Goal: Navigation & Orientation: Find specific page/section

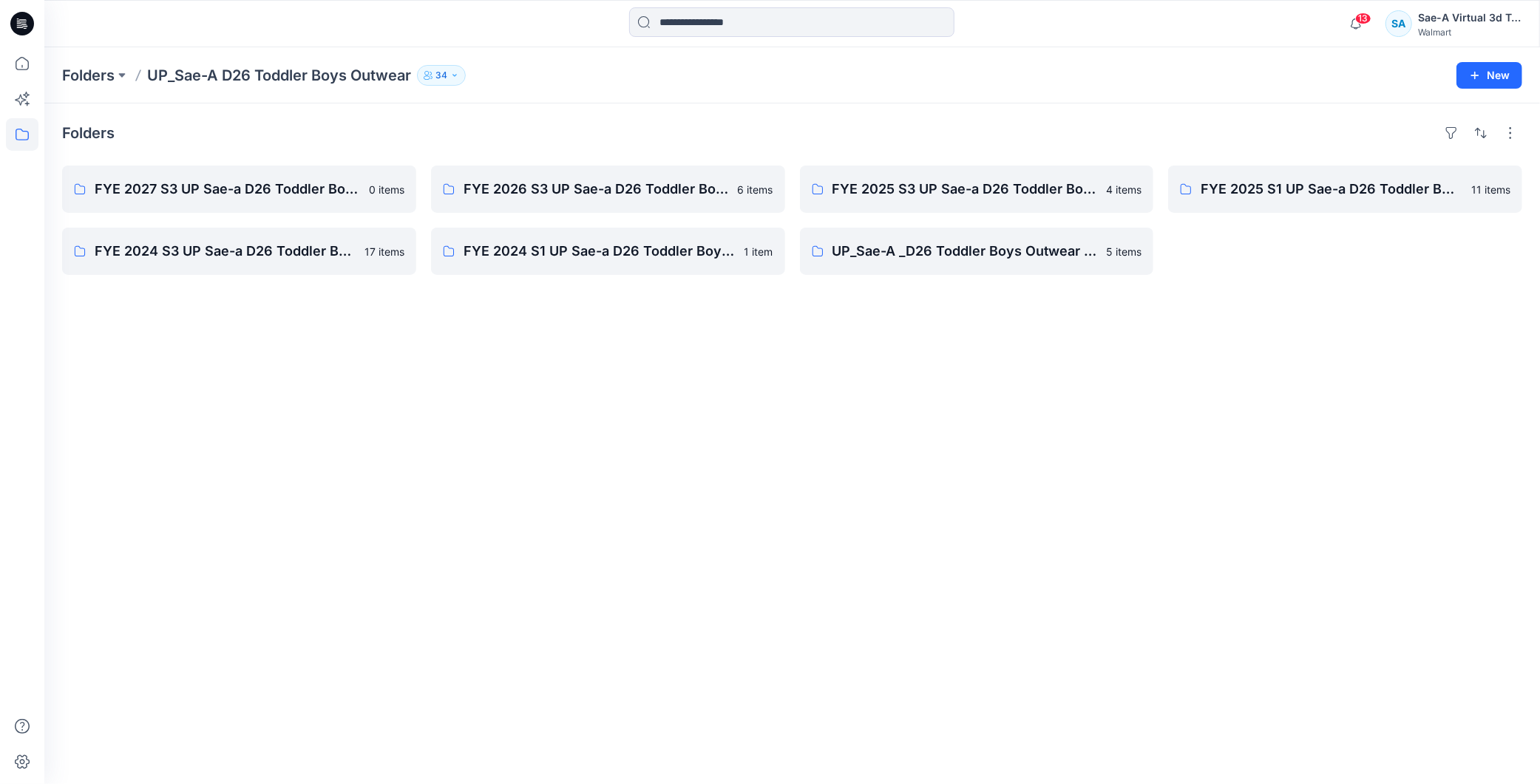
click at [755, 314] on div "Folders FYE 2027 S3 UP Sae-a D26 Toddler Boy Outerwear - Ozark Trail 0 items FY…" at bounding box center [793, 444] width 1496 height 681
click at [241, 187] on p "FYE 2027 S3 UP Sae-a D26 Toddler Boy Outerwear - Ozark Trail" at bounding box center [237, 189] width 286 height 21
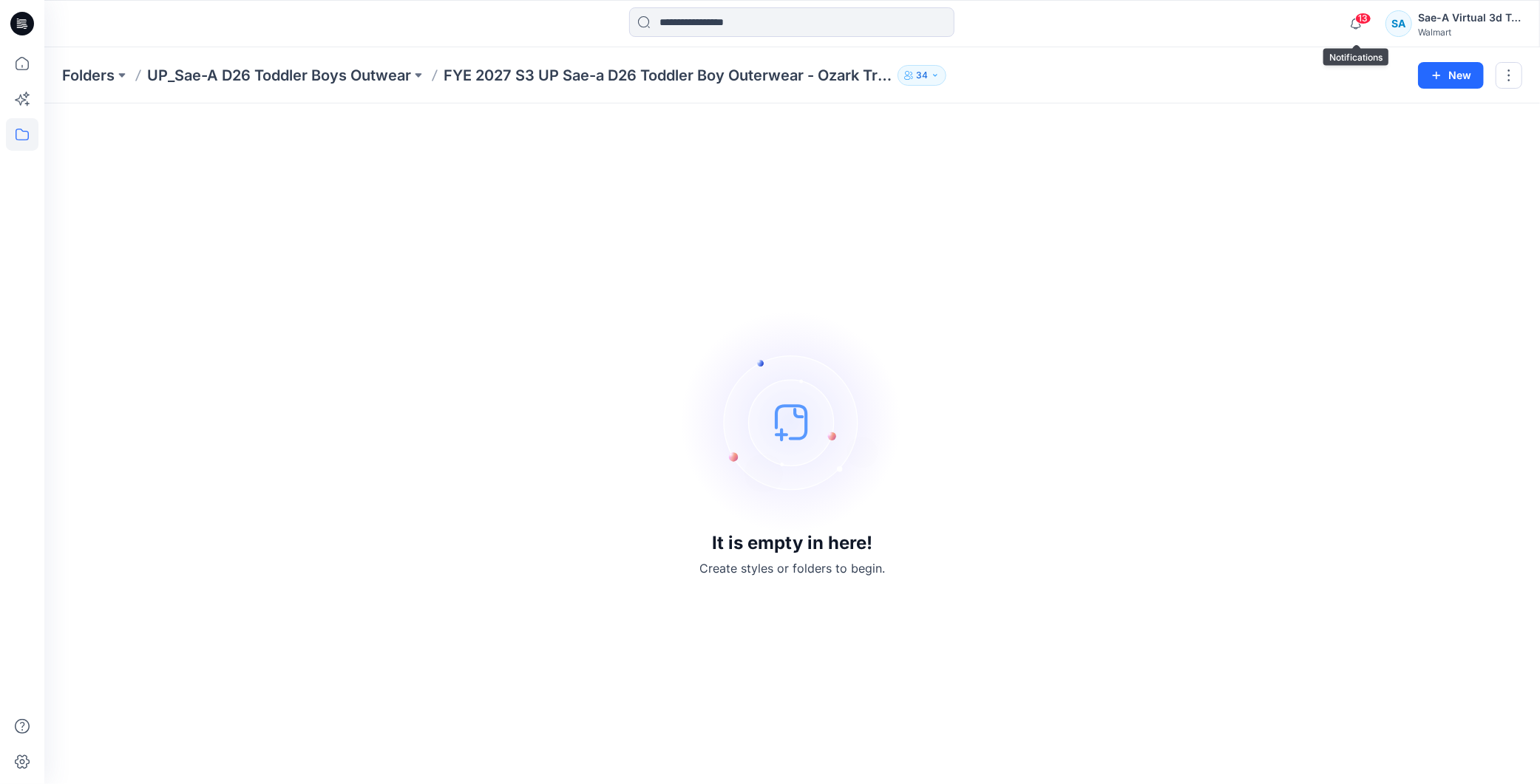
click at [1364, 24] on span "13" at bounding box center [1363, 19] width 16 height 12
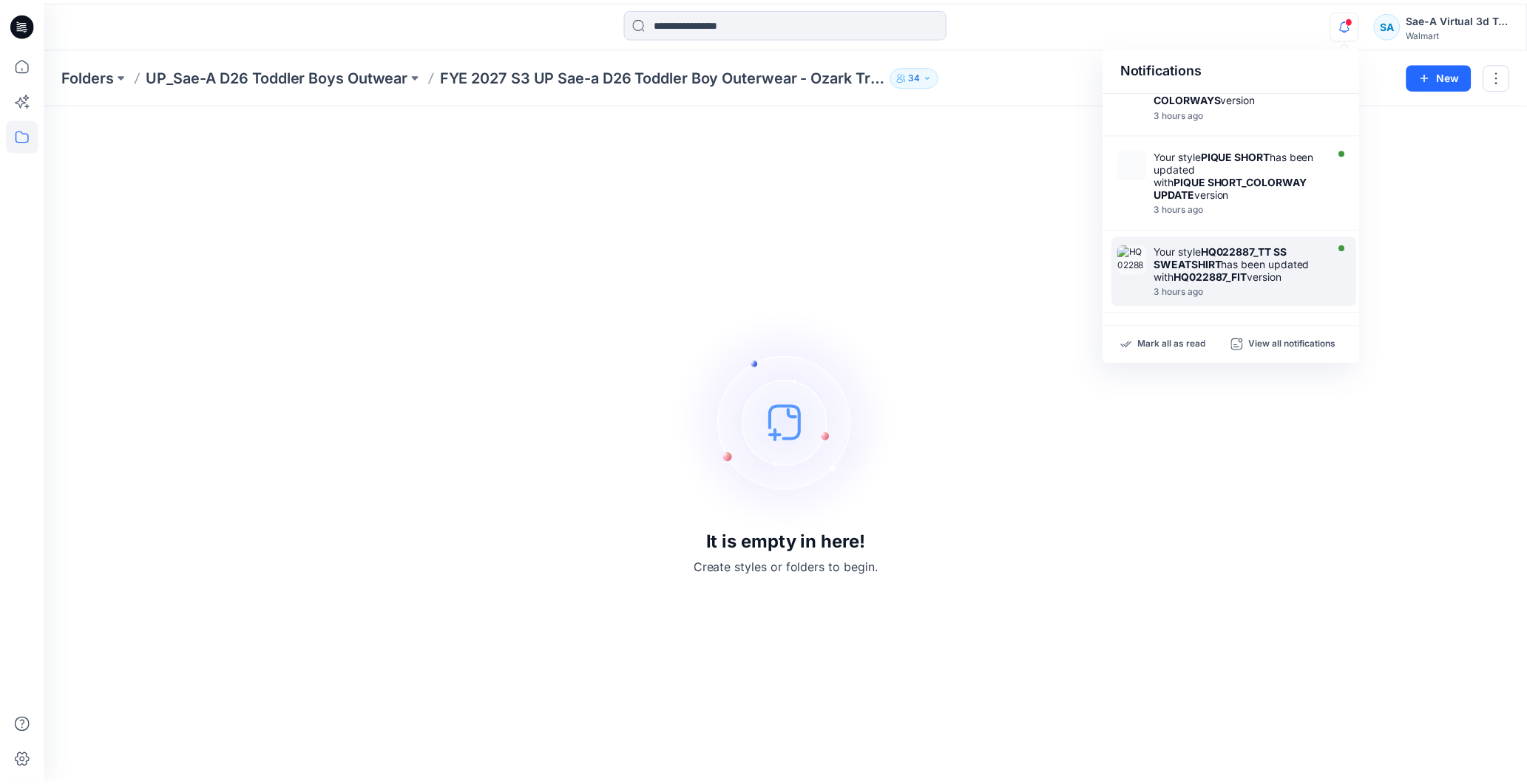
scroll to position [575, 0]
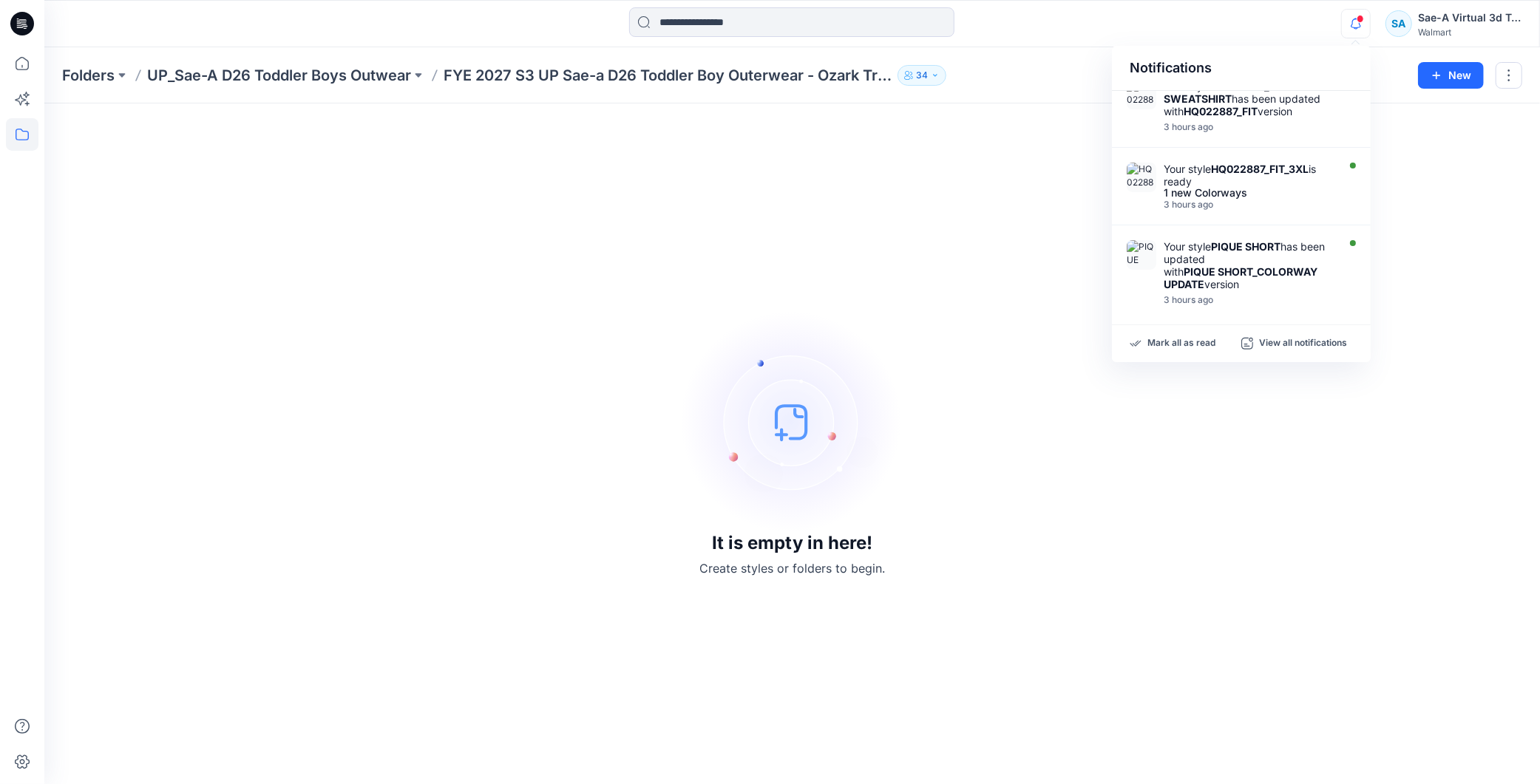
click at [37, 28] on div at bounding box center [22, 24] width 47 height 47
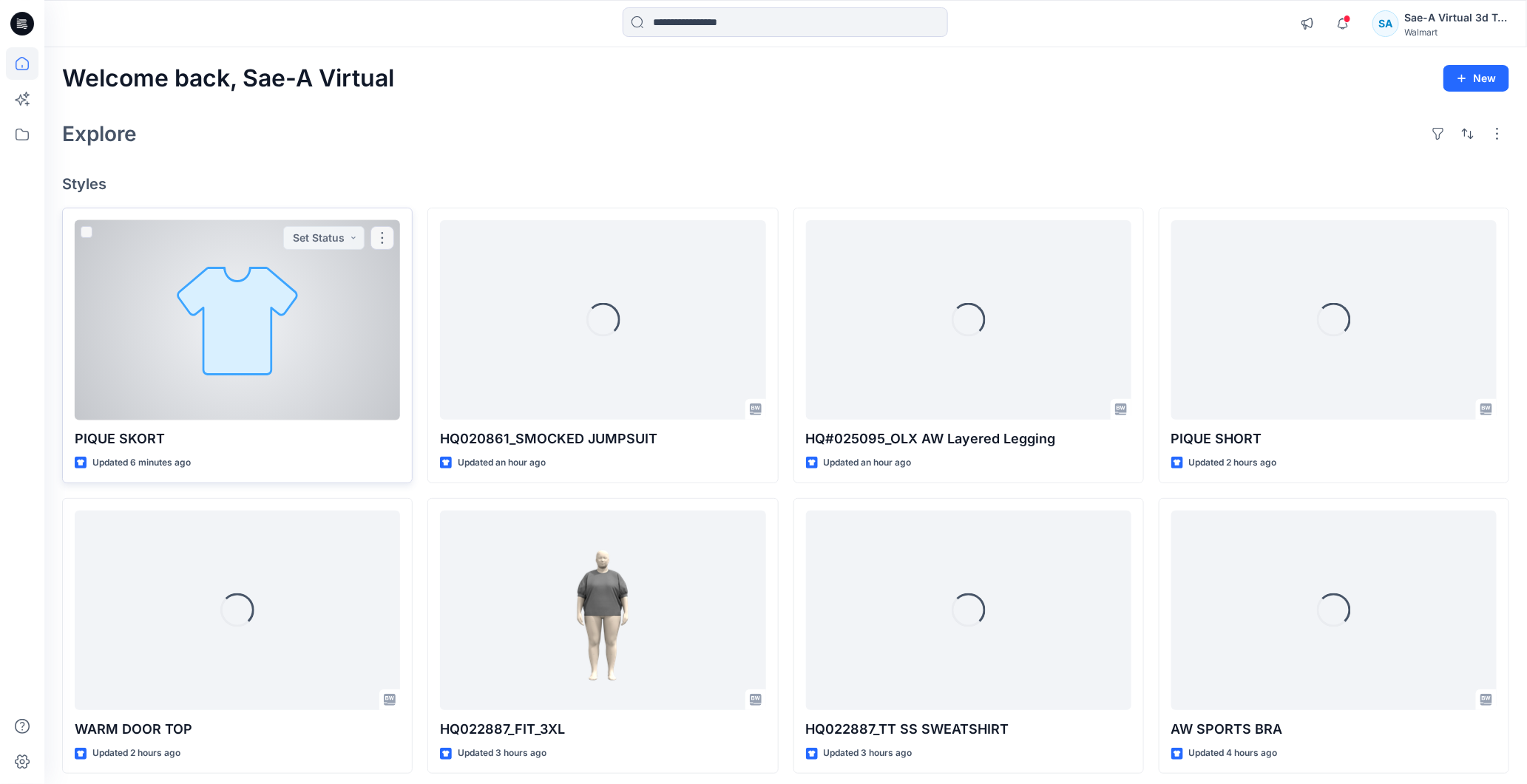
click at [309, 379] on div at bounding box center [236, 320] width 325 height 200
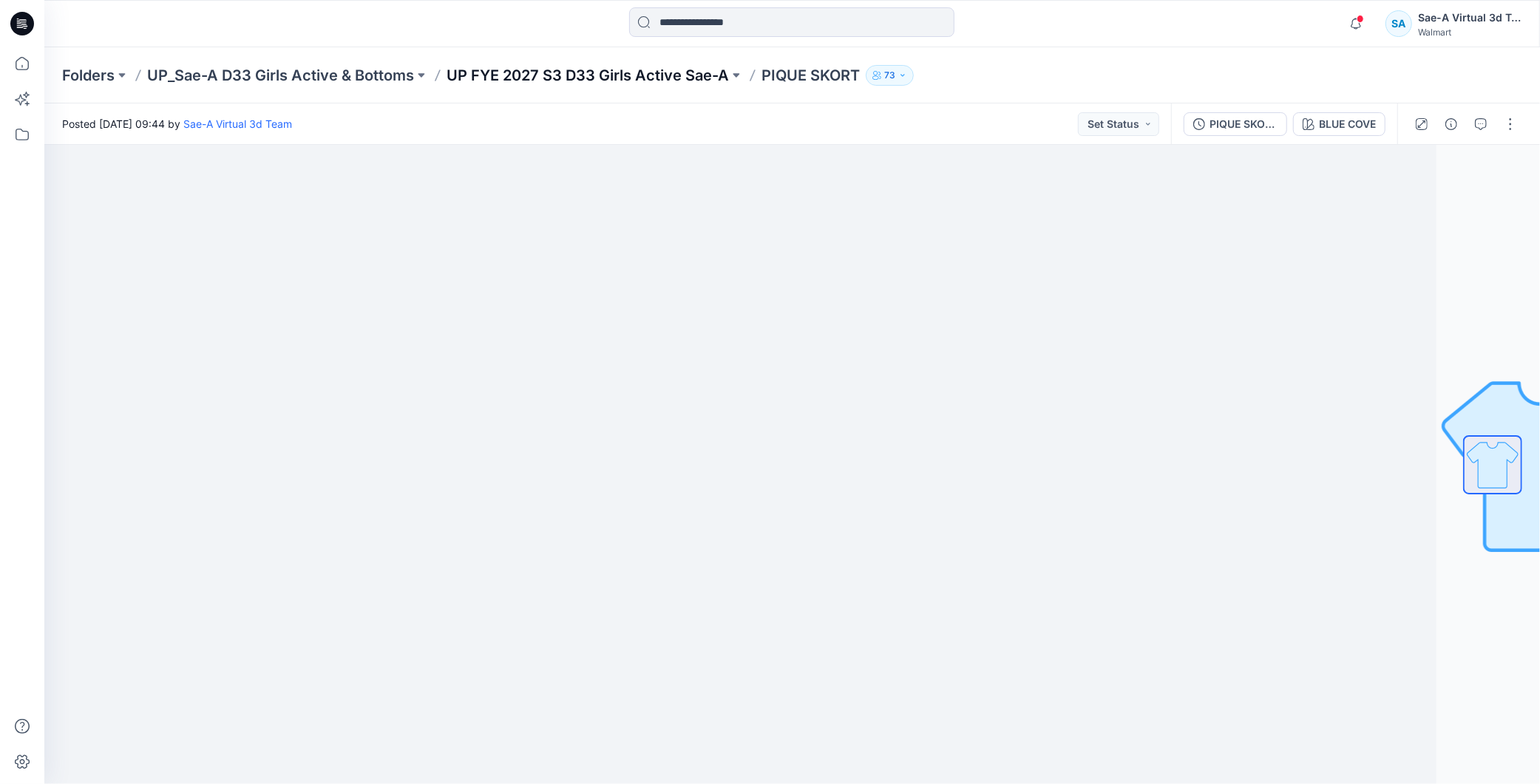
click at [639, 67] on p "UP FYE 2027 S3 D33 Girls Active Sae-A" at bounding box center [588, 75] width 283 height 21
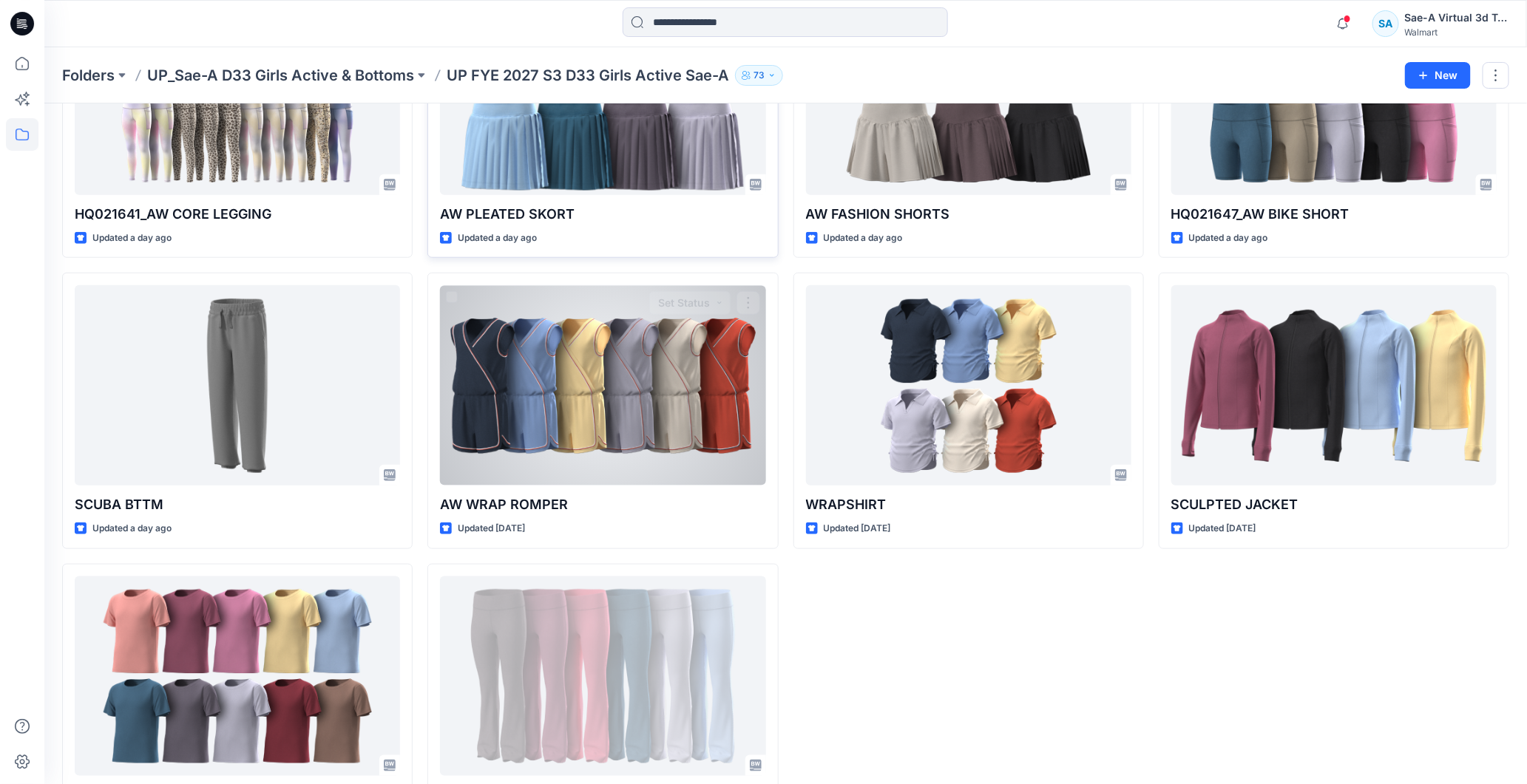
scroll to position [547, 0]
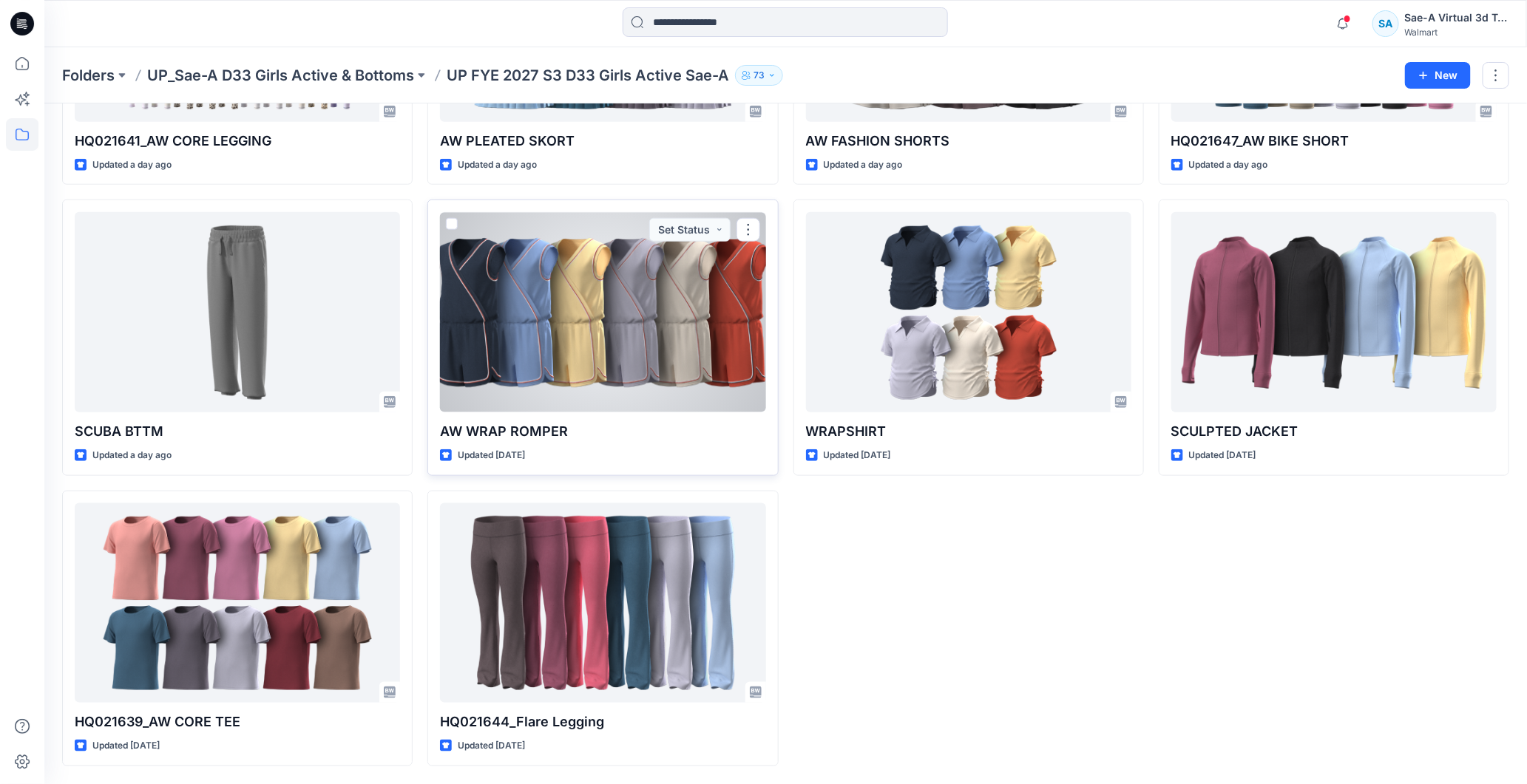
click at [611, 338] on div at bounding box center [602, 311] width 325 height 200
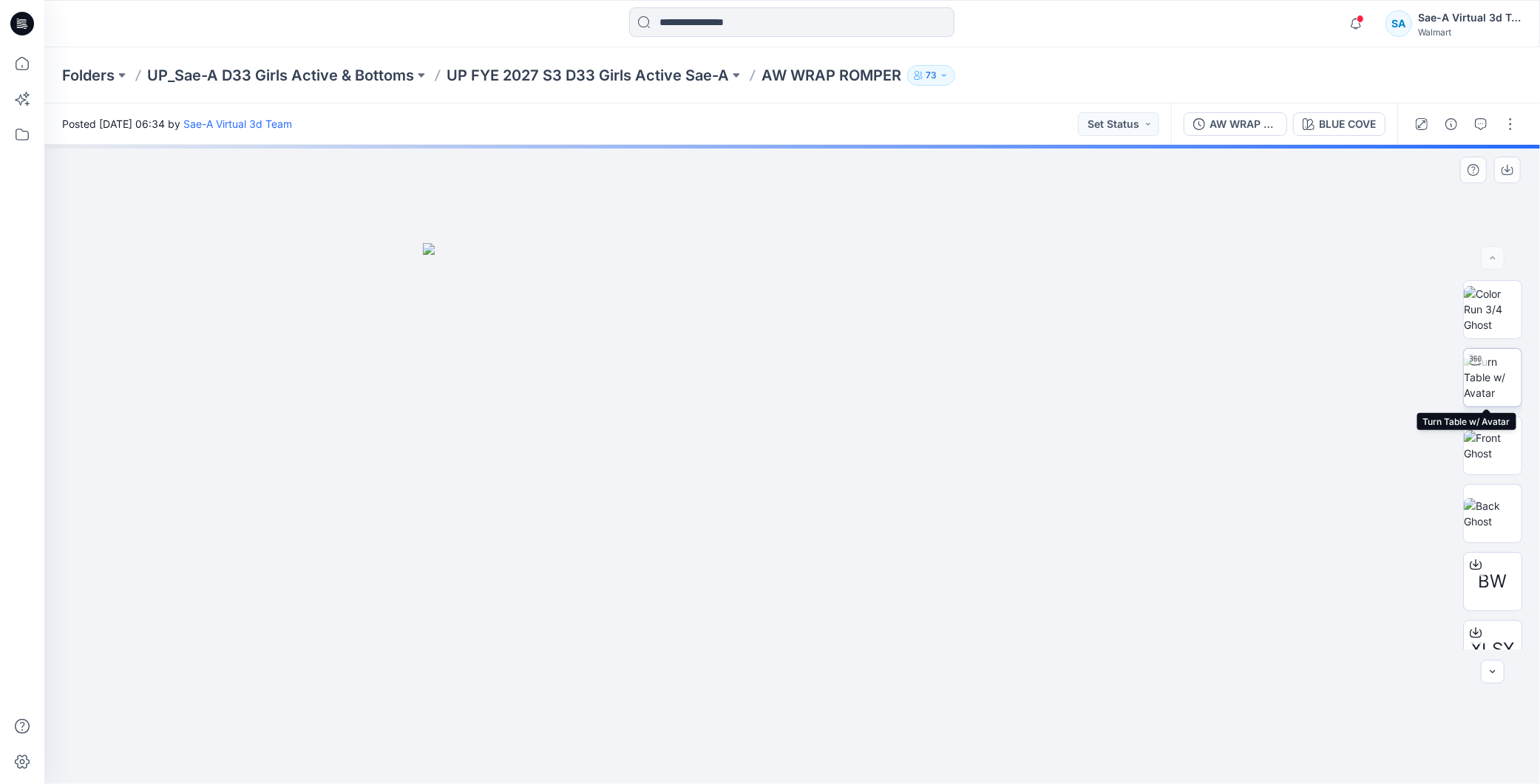
click at [1481, 388] on img at bounding box center [1493, 377] width 57 height 46
click at [18, 25] on icon at bounding box center [19, 24] width 5 height 1
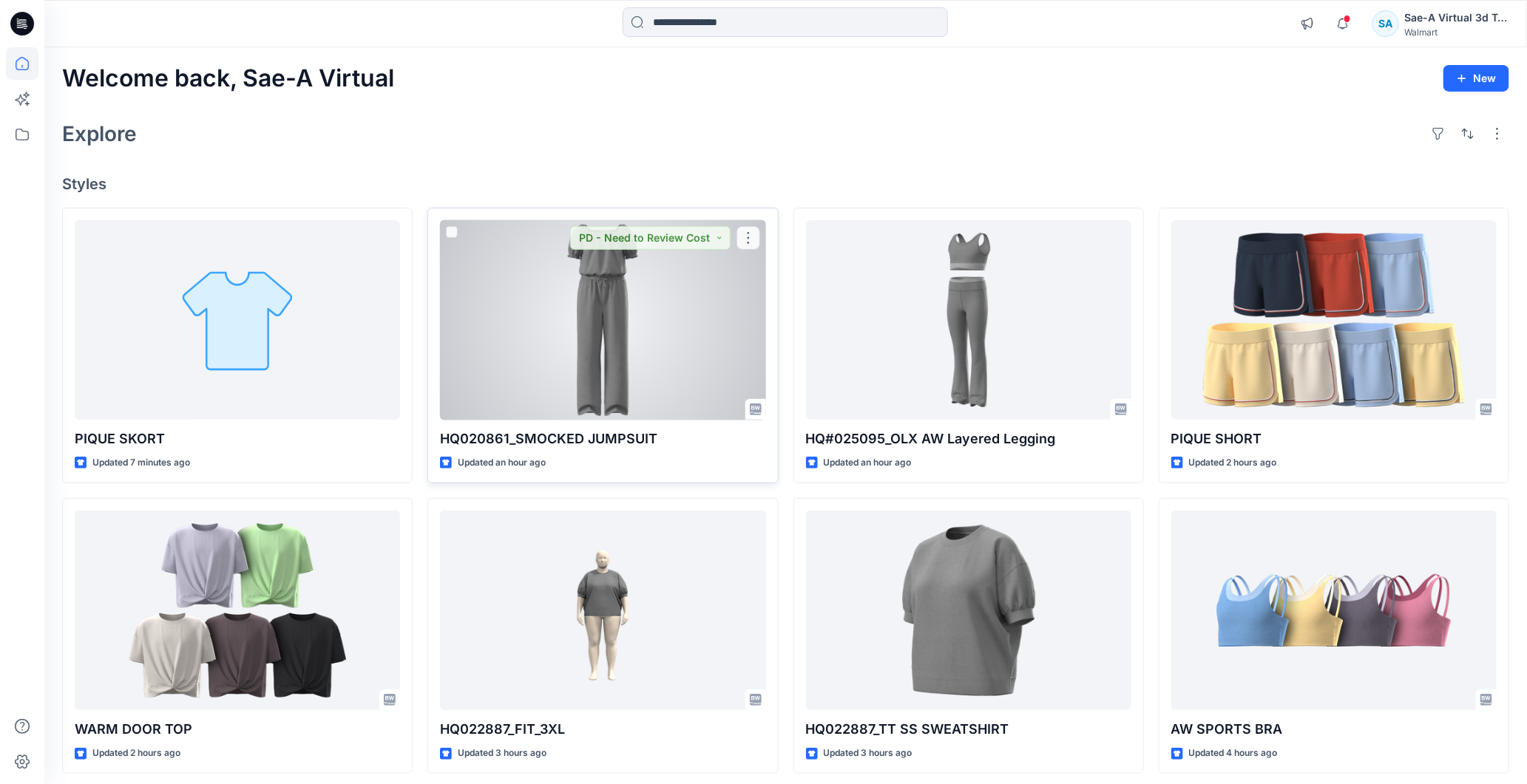
click at [682, 354] on div at bounding box center [602, 320] width 325 height 200
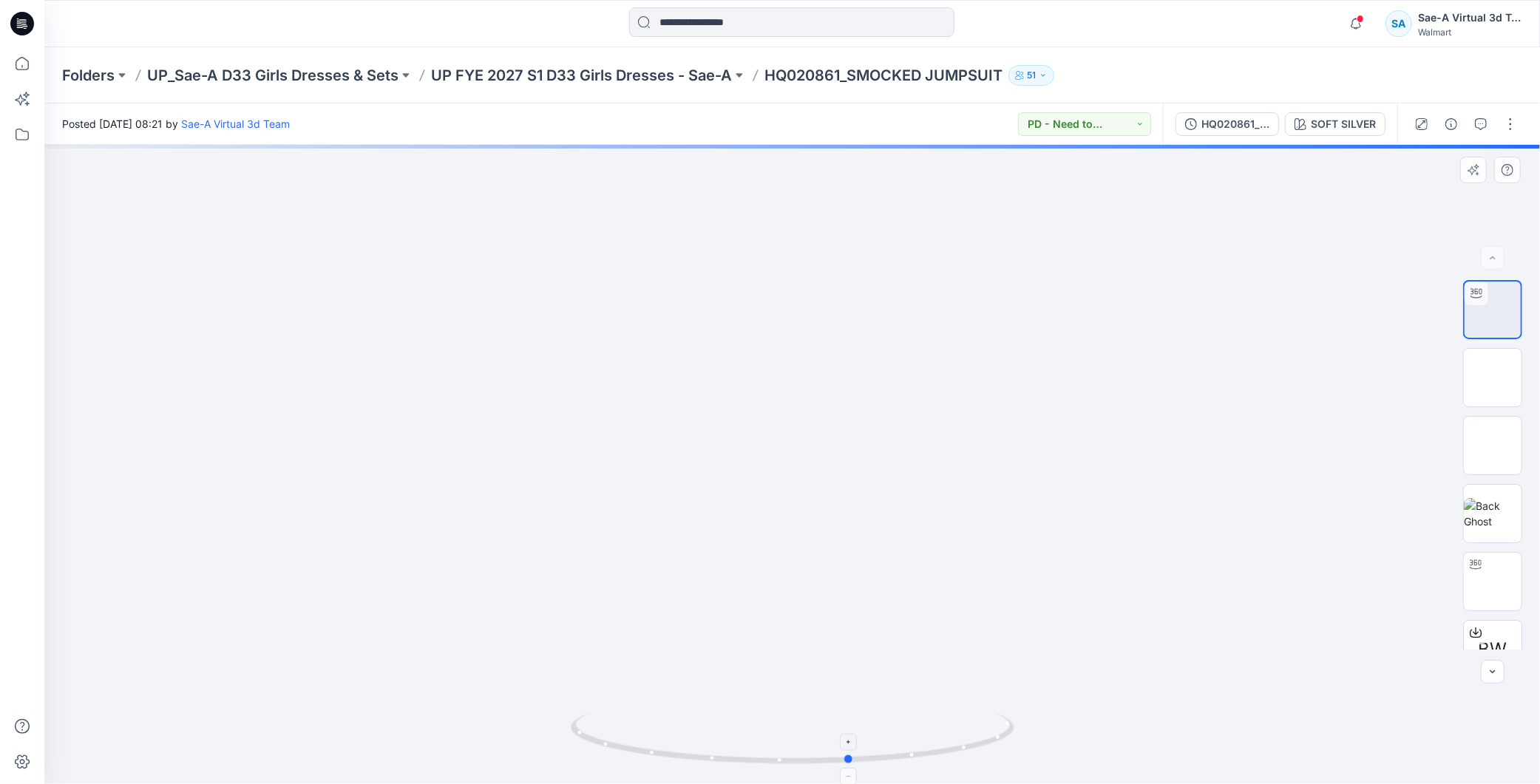
drag, startPoint x: 920, startPoint y: 748, endPoint x: 979, endPoint y: 732, distance: 61.1
click at [979, 732] on icon at bounding box center [794, 740] width 447 height 56
click at [611, 71] on p "UP FYE 2027 S1 D33 Girls Dresses - Sae-A" at bounding box center [582, 75] width 301 height 21
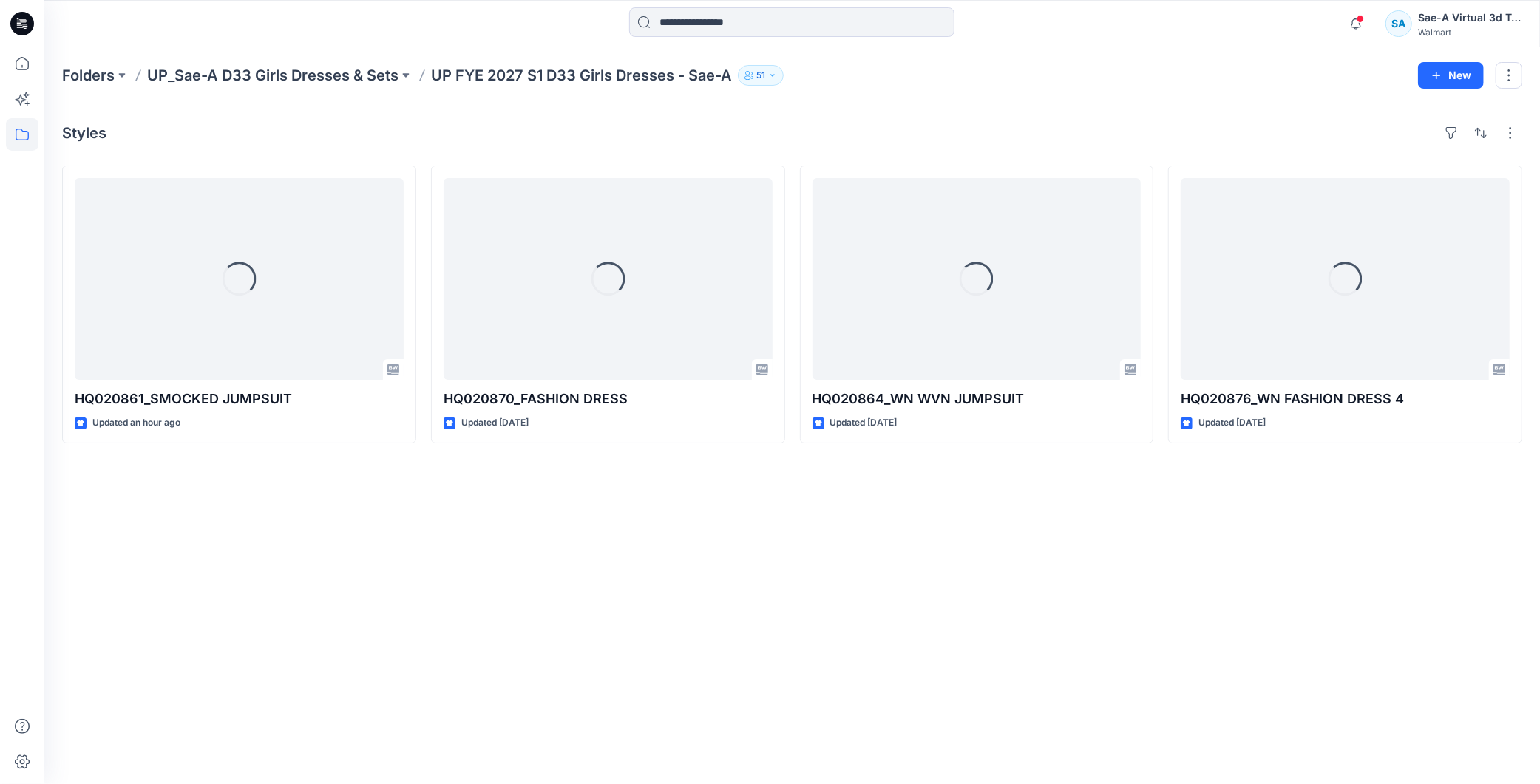
click at [27, 23] on icon at bounding box center [22, 24] width 24 height 24
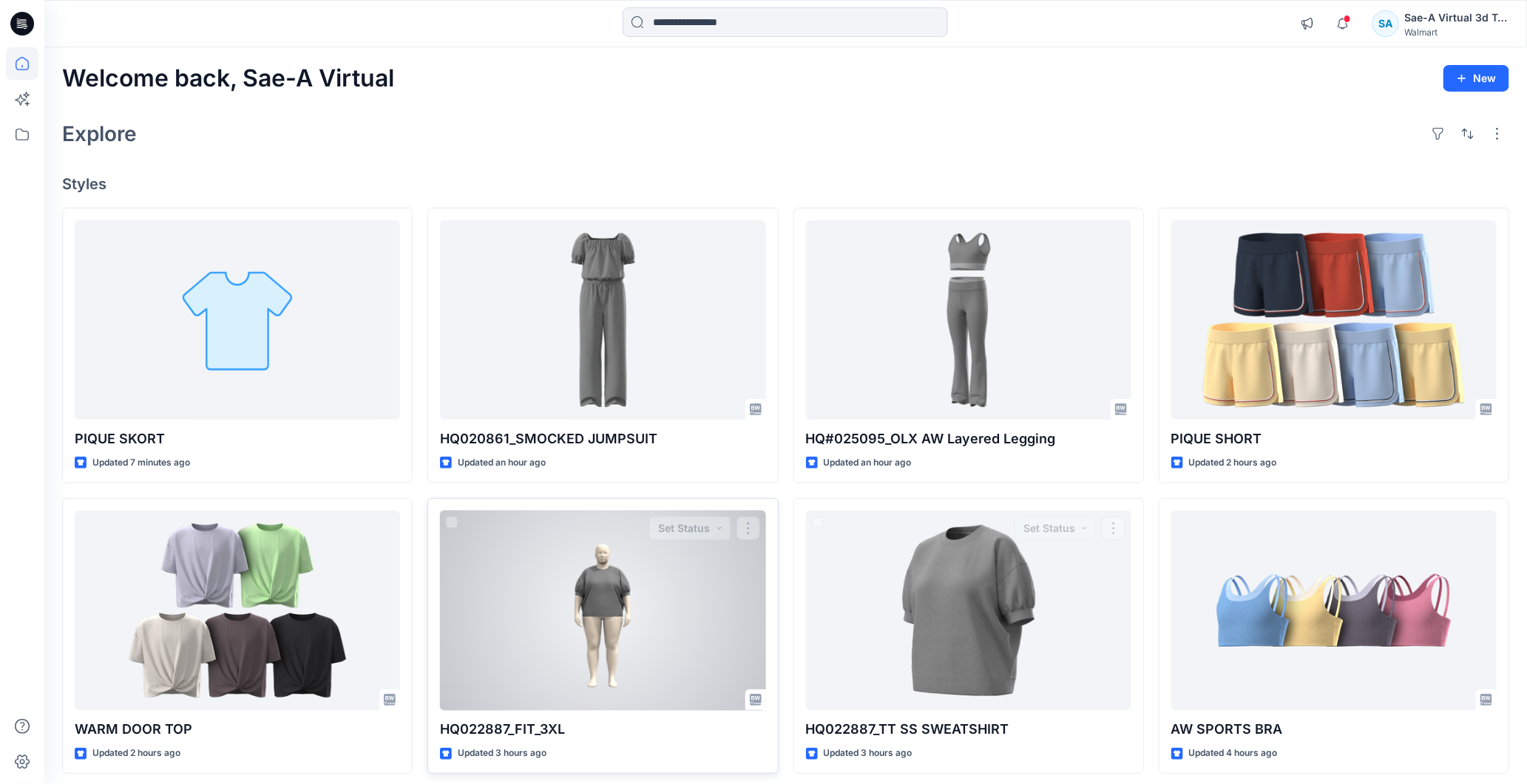
scroll to position [82, 0]
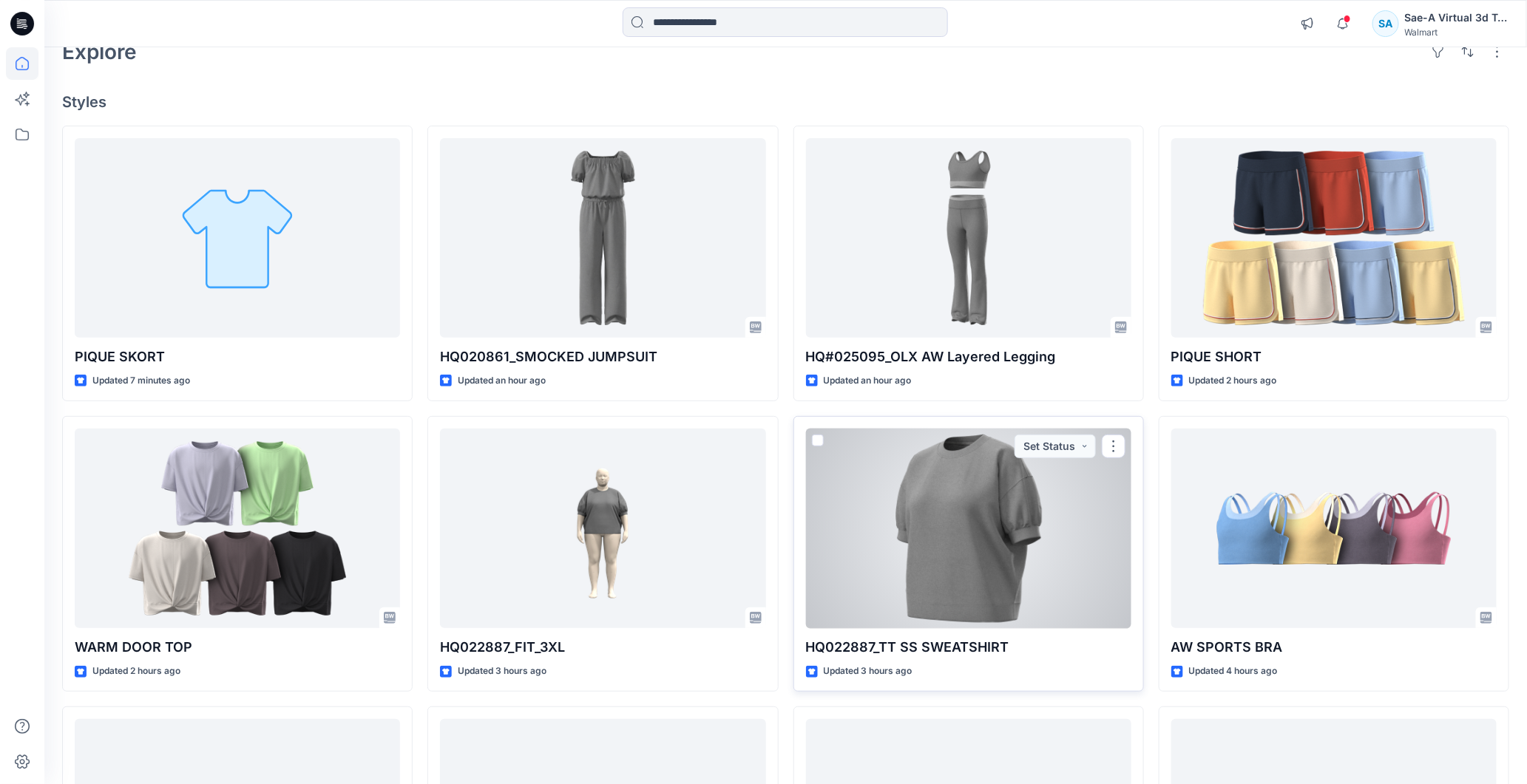
click at [958, 527] on div at bounding box center [968, 528] width 325 height 200
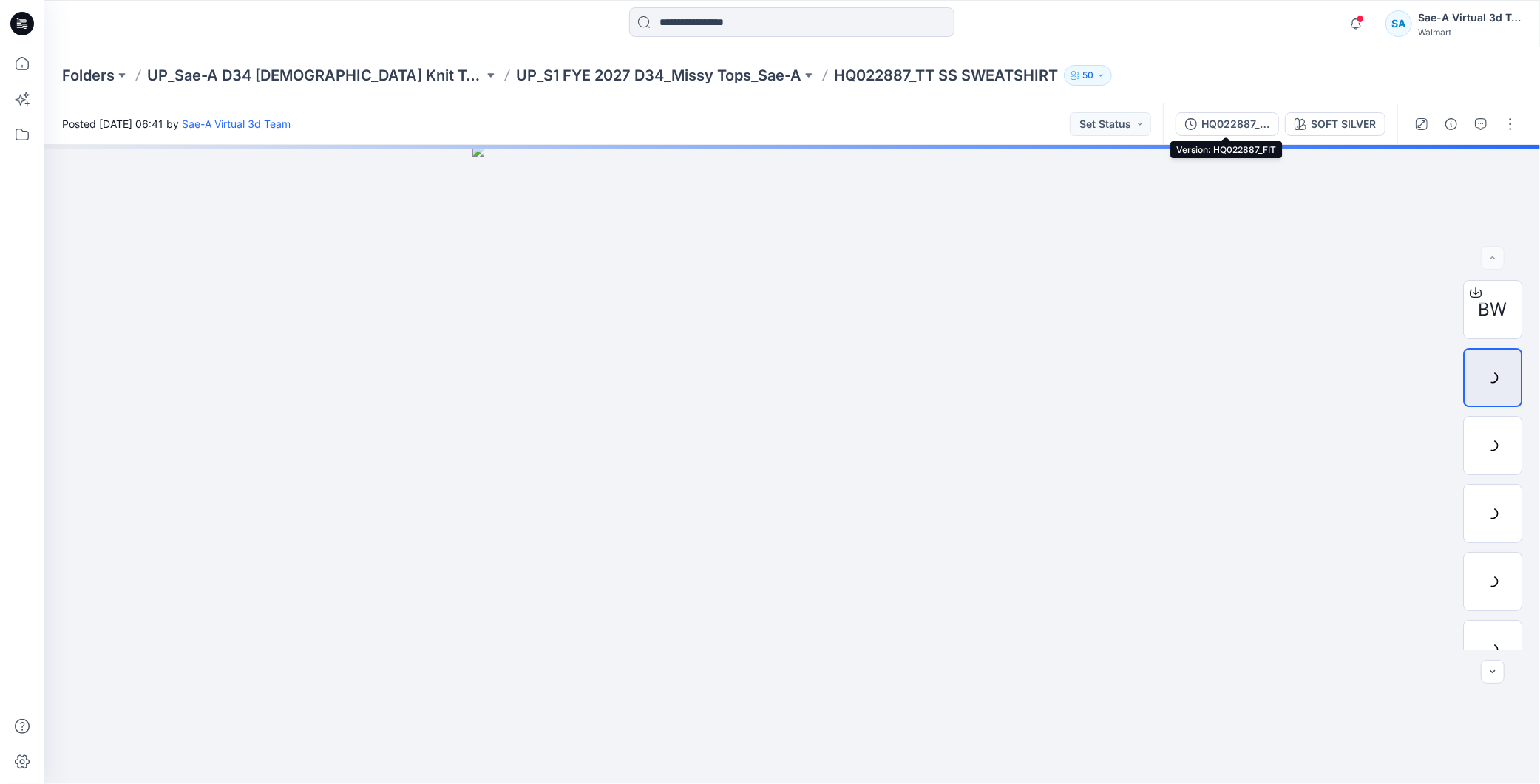
click at [1261, 122] on div "HQ022887_FIT" at bounding box center [1235, 124] width 68 height 16
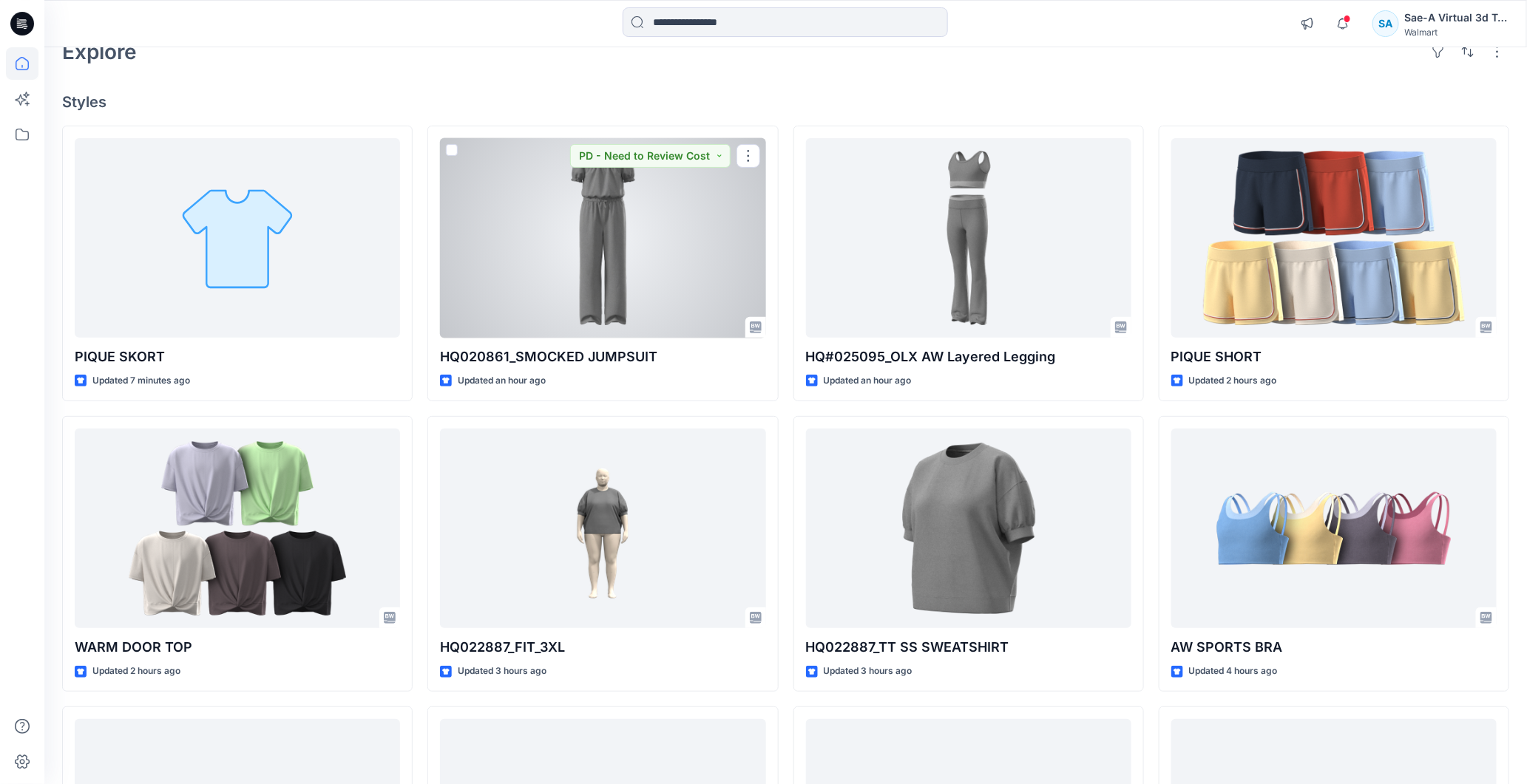
scroll to position [164, 0]
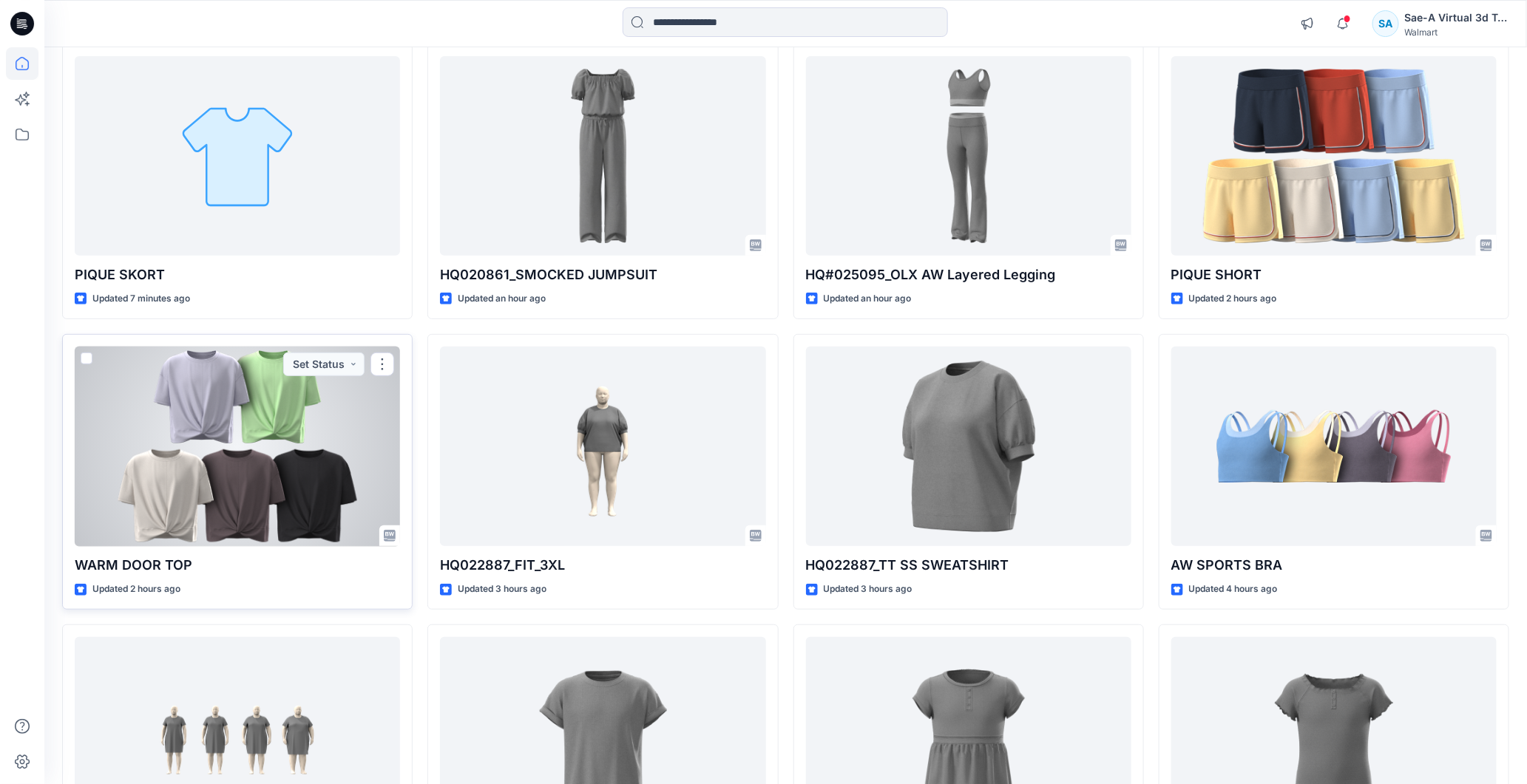
click at [283, 462] on div at bounding box center [236, 446] width 325 height 200
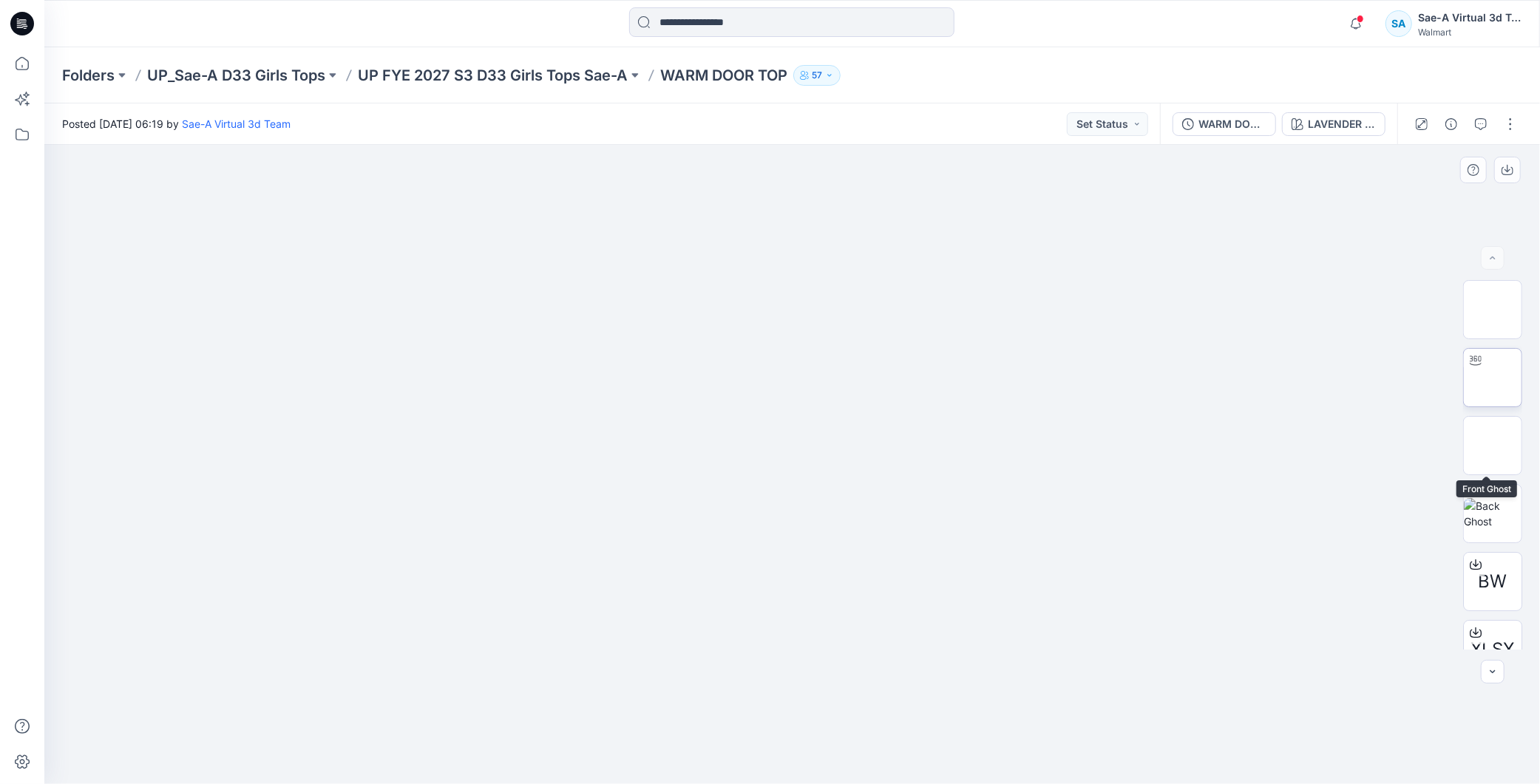
click at [1491, 367] on img at bounding box center [1493, 377] width 57 height 46
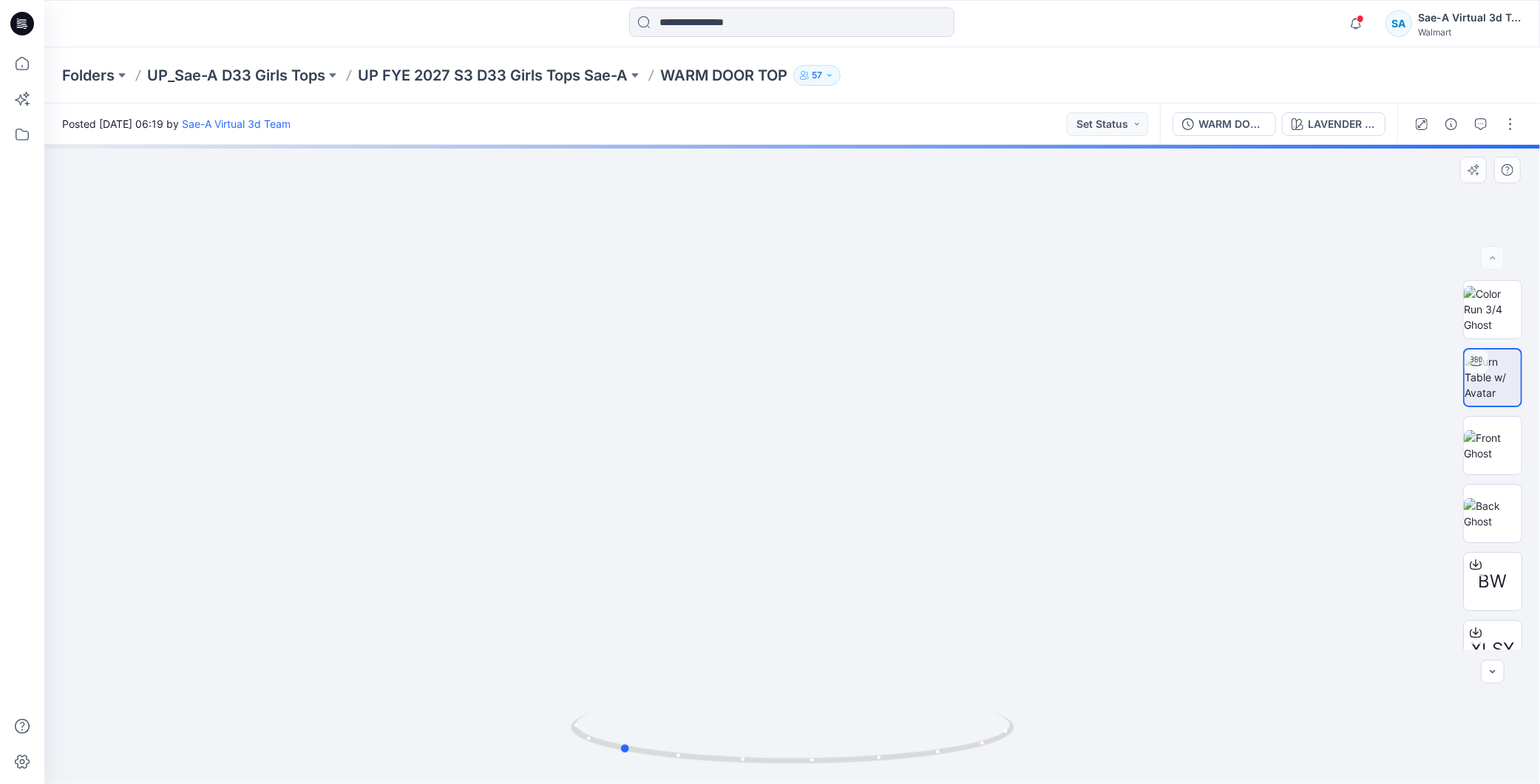
drag, startPoint x: 899, startPoint y: 765, endPoint x: 1151, endPoint y: 748, distance: 252.6
click at [1151, 748] on div at bounding box center [793, 465] width 1496 height 640
click at [27, 21] on icon at bounding box center [22, 24] width 24 height 24
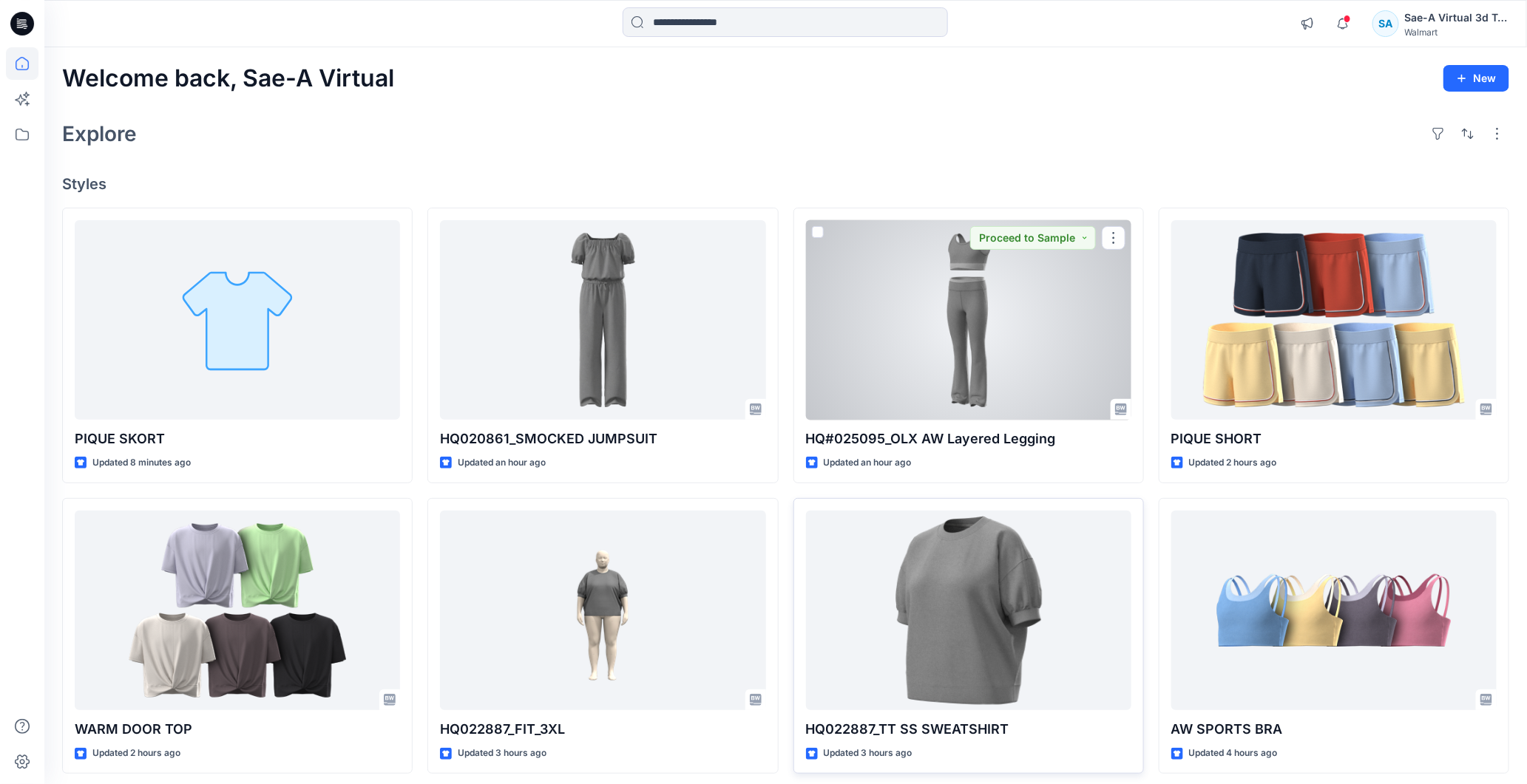
scroll to position [351, 0]
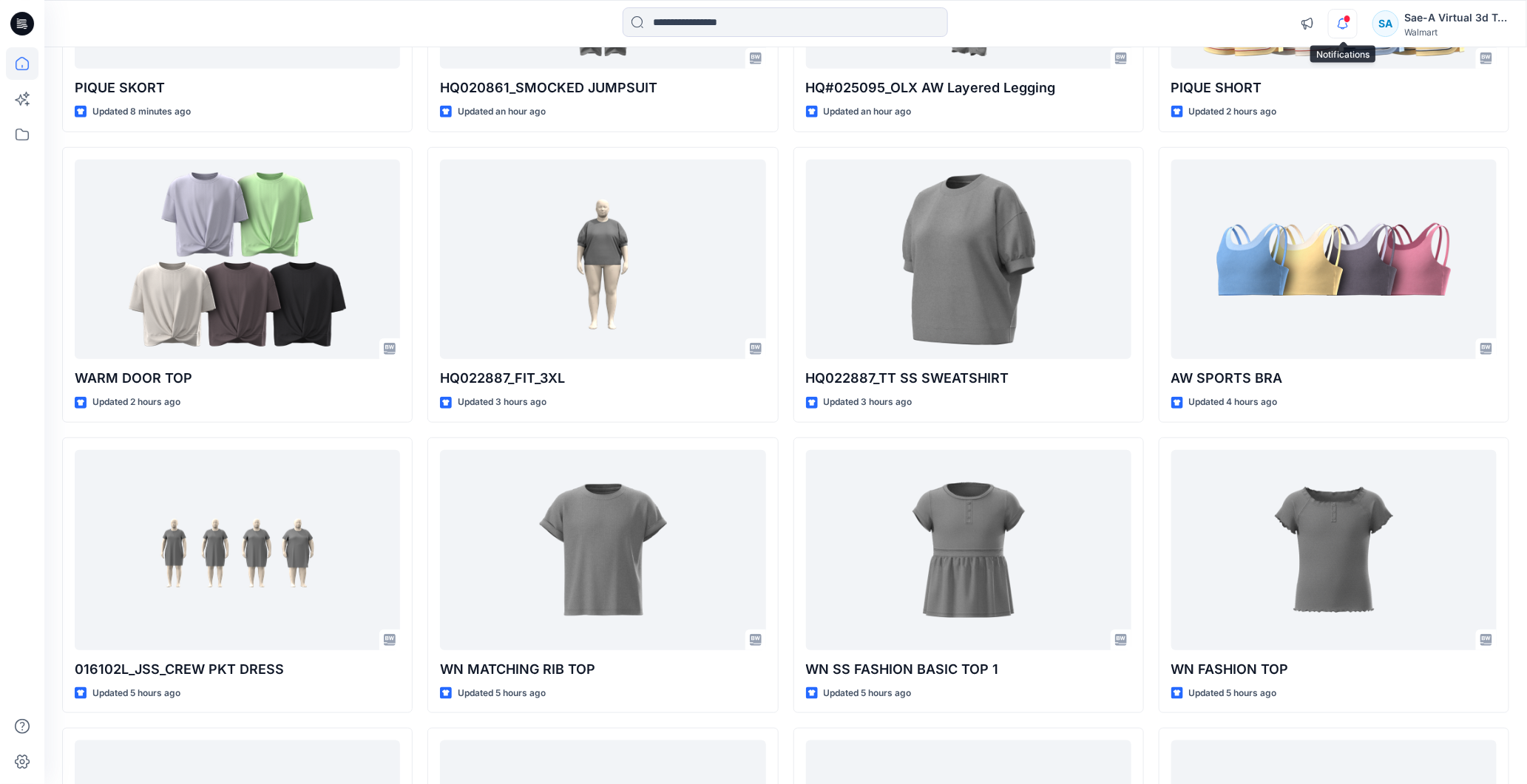
click at [1342, 20] on icon "button" at bounding box center [1342, 24] width 28 height 30
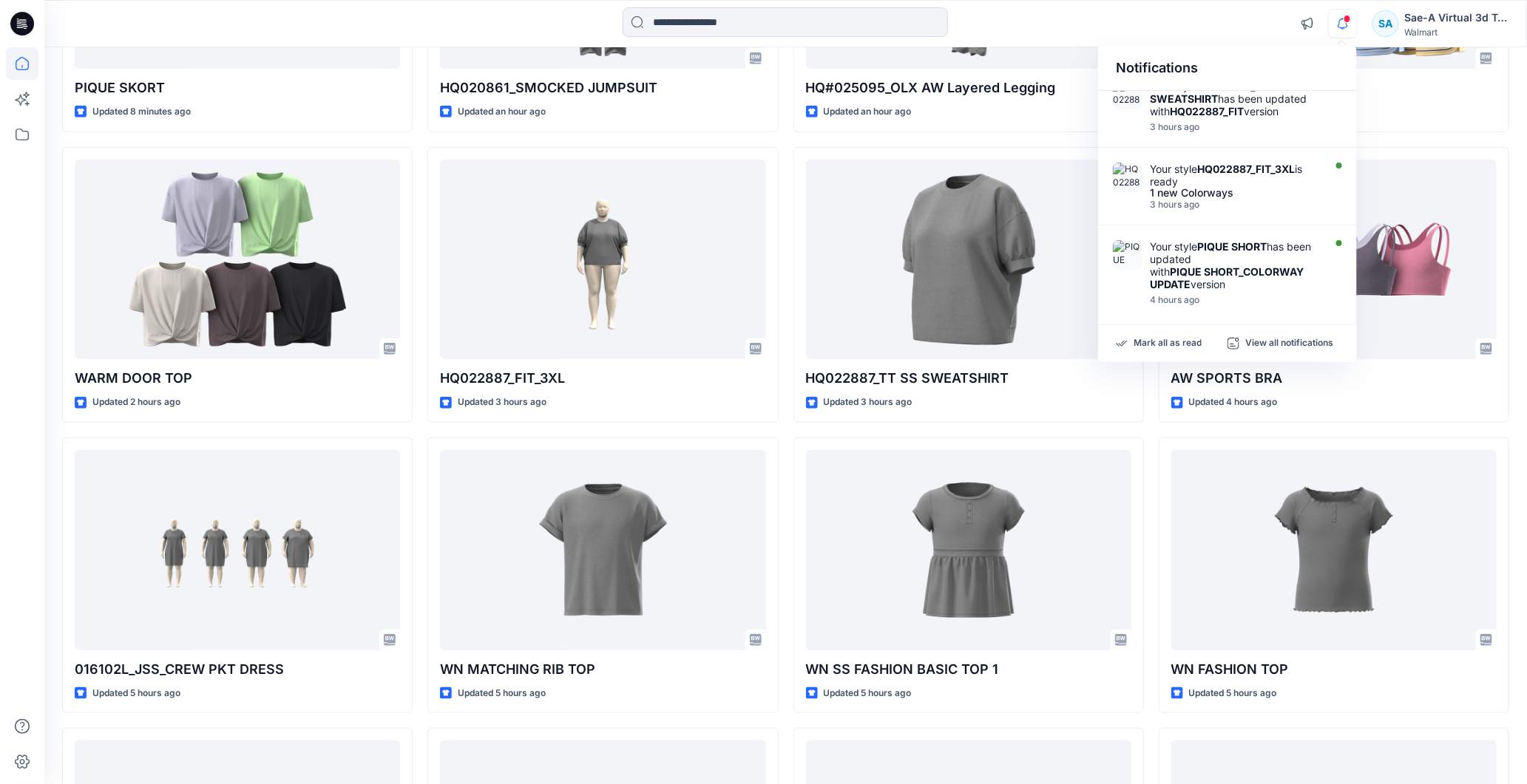
click at [1391, 21] on div "SA" at bounding box center [1386, 24] width 27 height 27
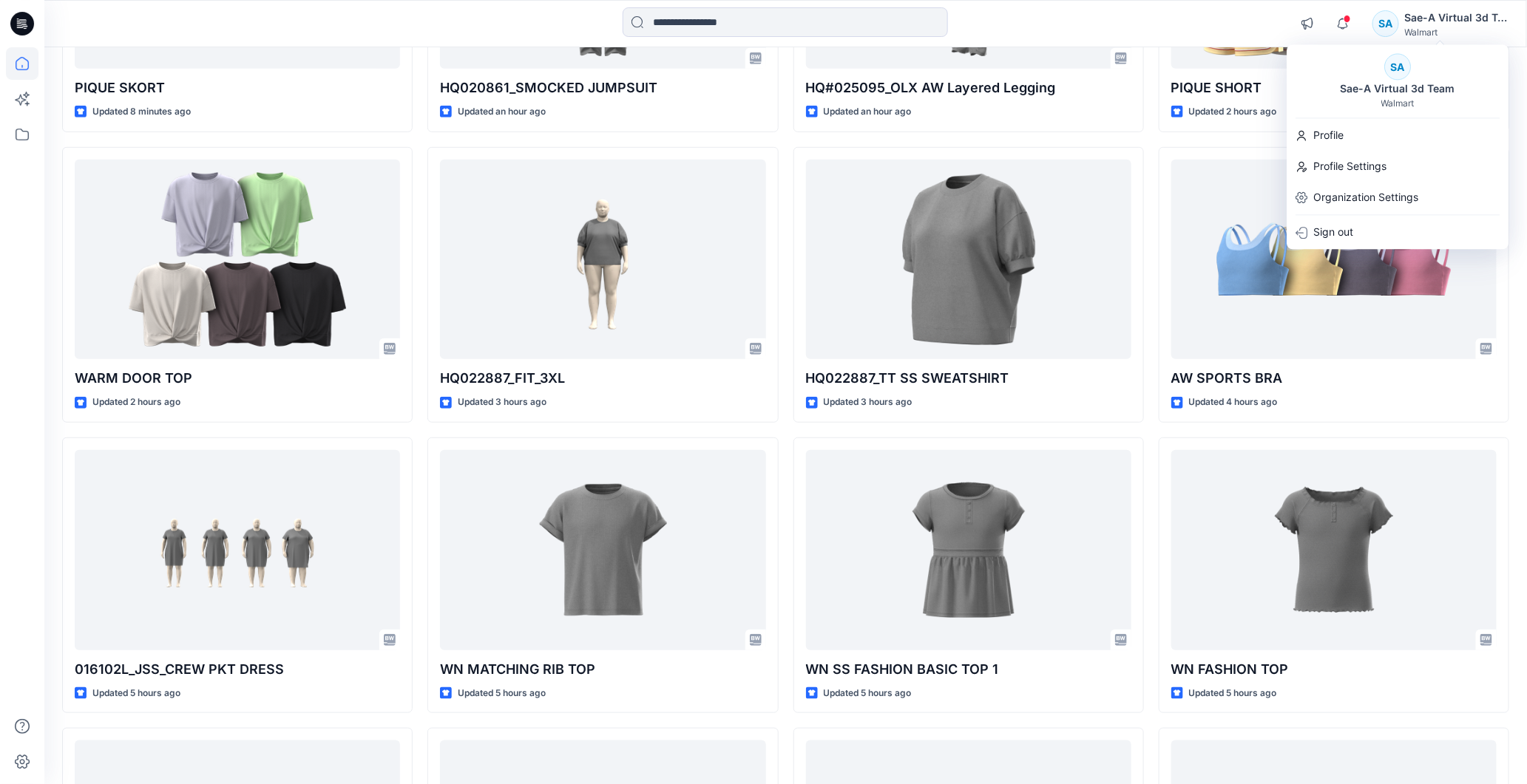
click at [1238, 21] on div "Notifications Your style HQ020861_SMOCKED JUMPSUIT has been updated with HQ0208…" at bounding box center [785, 24] width 1481 height 33
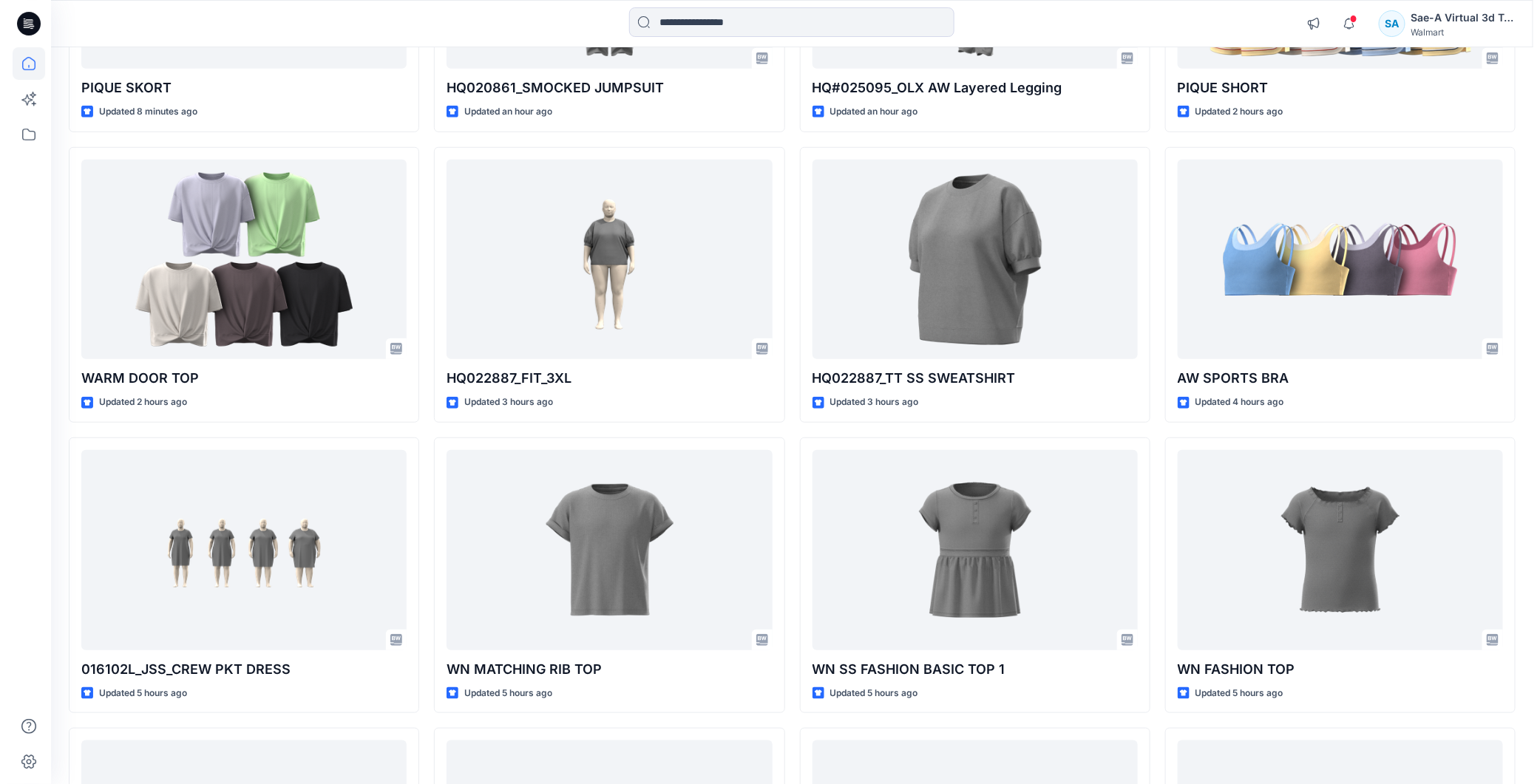
scroll to position [0, 0]
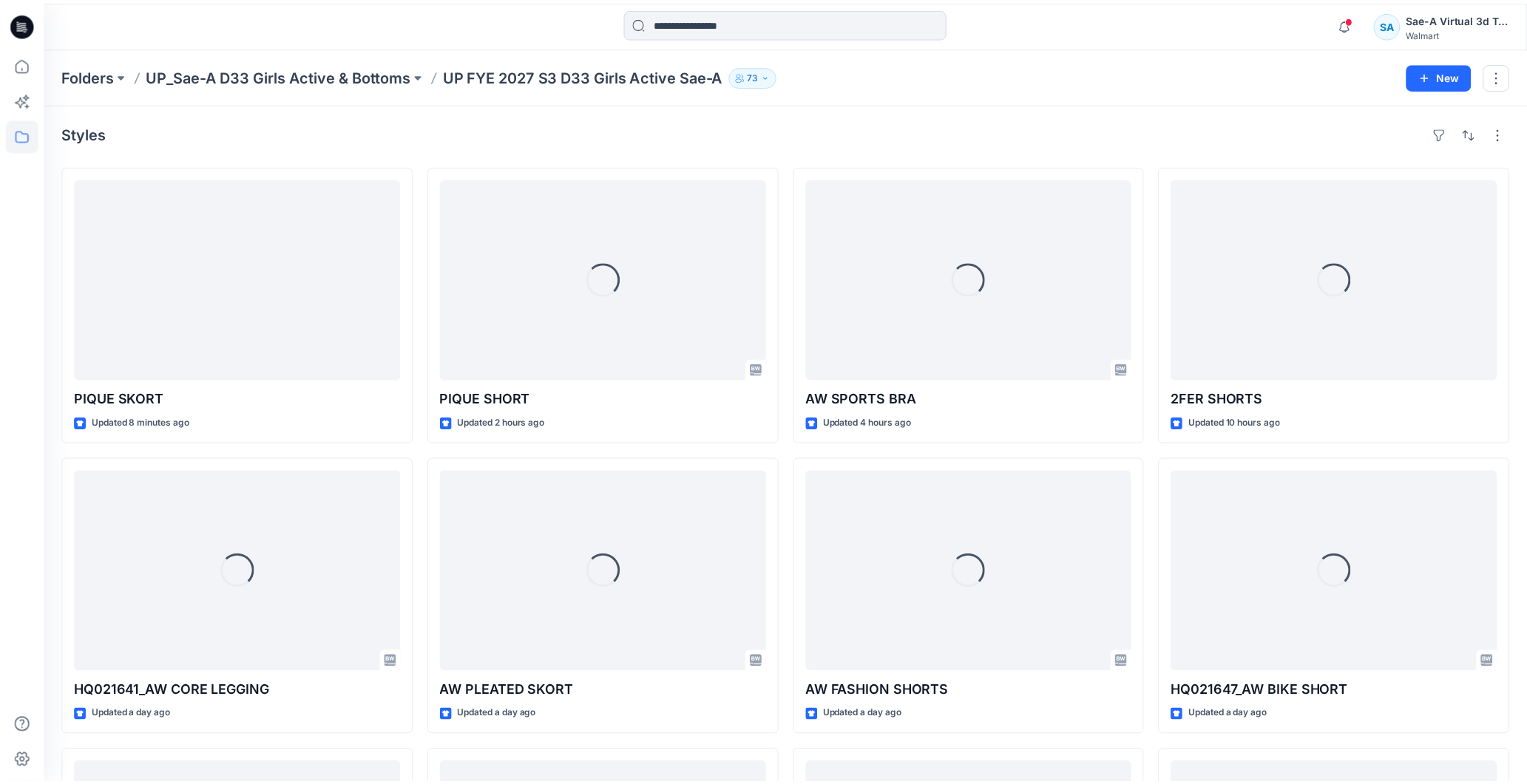
scroll to position [547, 0]
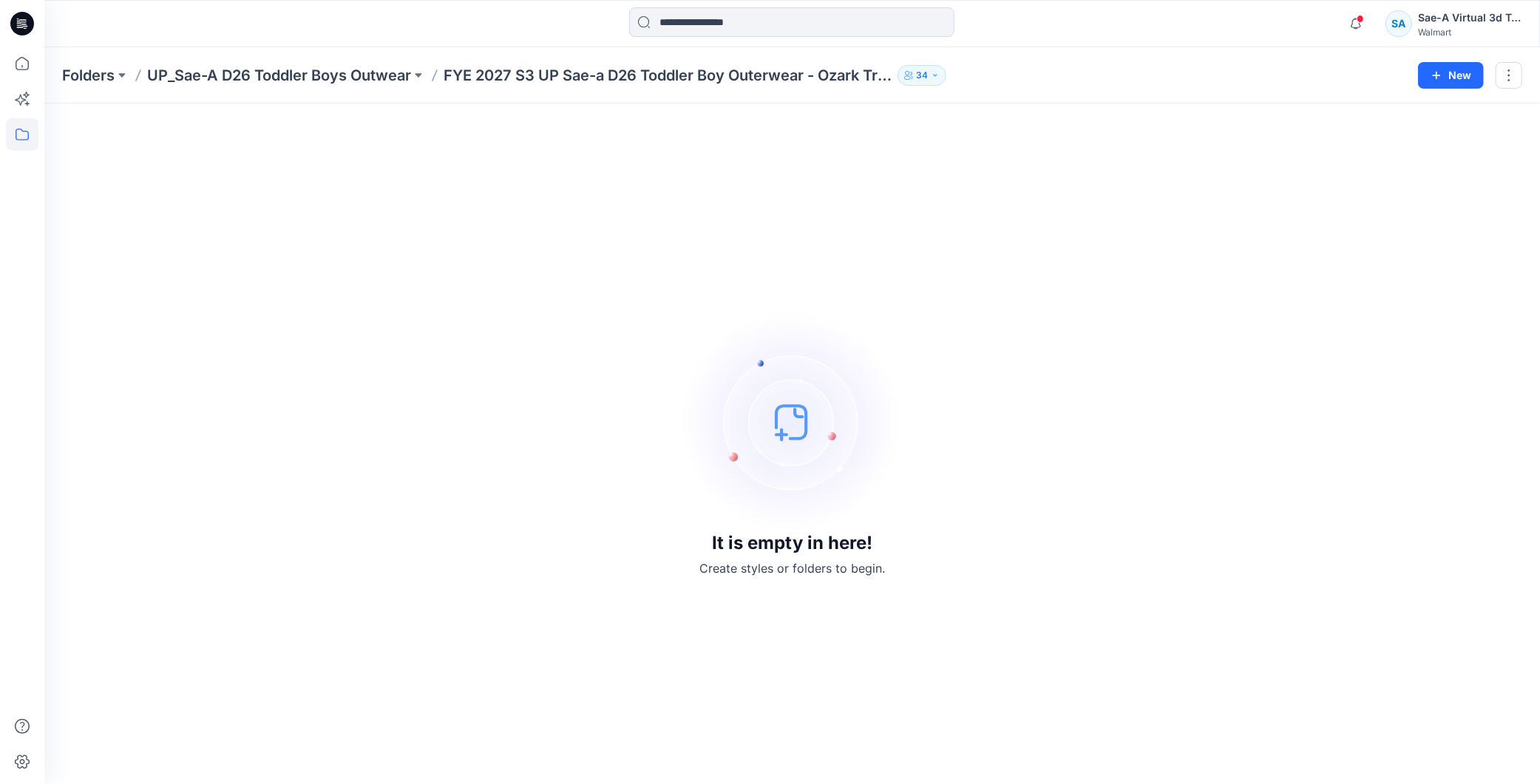
click at [786, 256] on div "It is empty in here! Create styles or folders to begin." at bounding box center [793, 444] width 1461 height 646
click at [359, 389] on div "It is empty in here! Create styles or folders to begin." at bounding box center [793, 444] width 1461 height 646
click at [300, 84] on p "UP_Sae-A D26 Toddler Boys Outwear" at bounding box center [279, 75] width 264 height 21
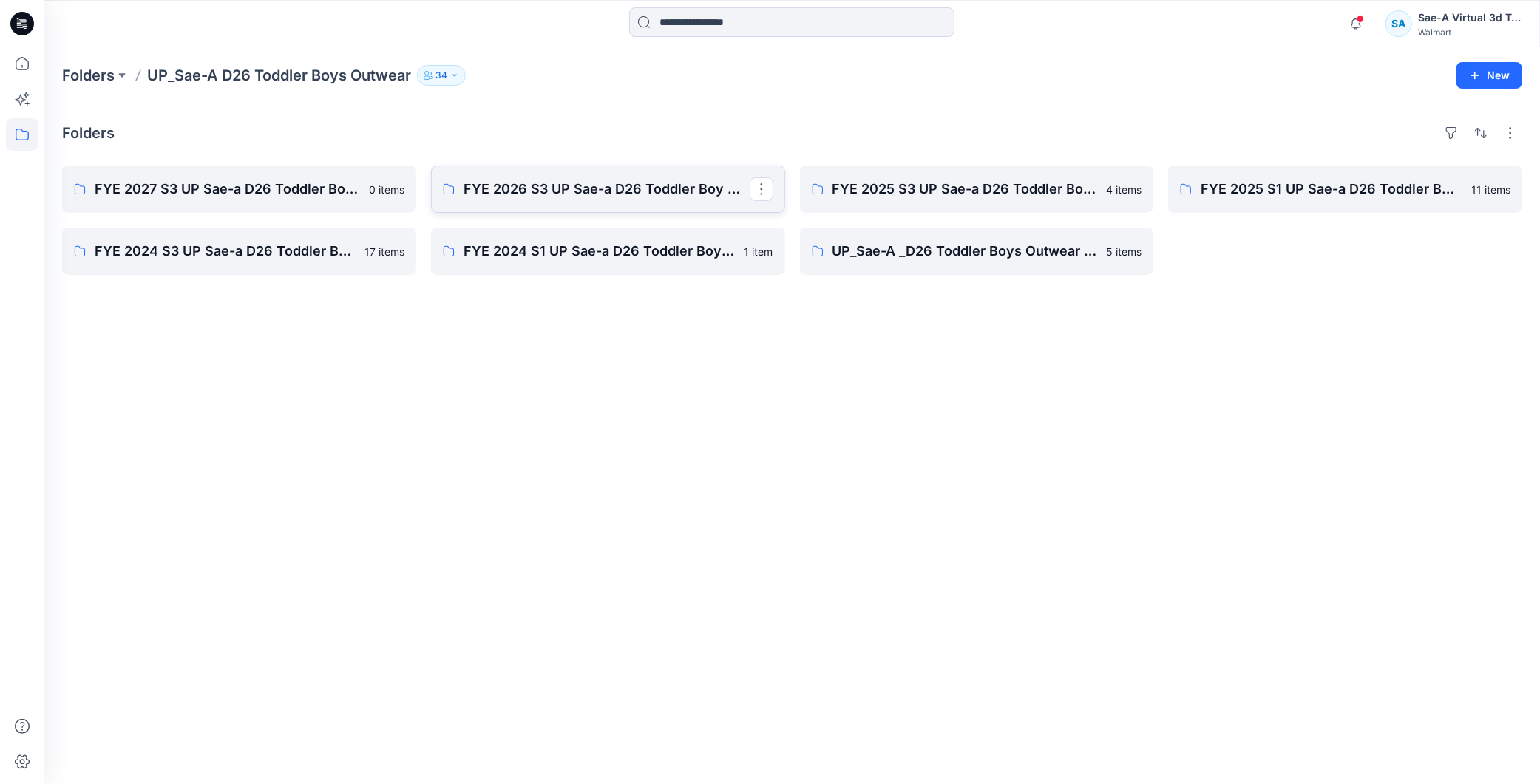
click at [705, 193] on p "FYE 2026 S3 UP Sae-a D26 Toddler Boy Outerwear - Ozark Trail" at bounding box center [606, 189] width 286 height 21
click at [268, 176] on link "FYE 2027 S3 UP Sae-a D26 Toddler Boy Outerwear - Ozark Trail" at bounding box center [240, 189] width 355 height 47
